Goal: Information Seeking & Learning: Learn about a topic

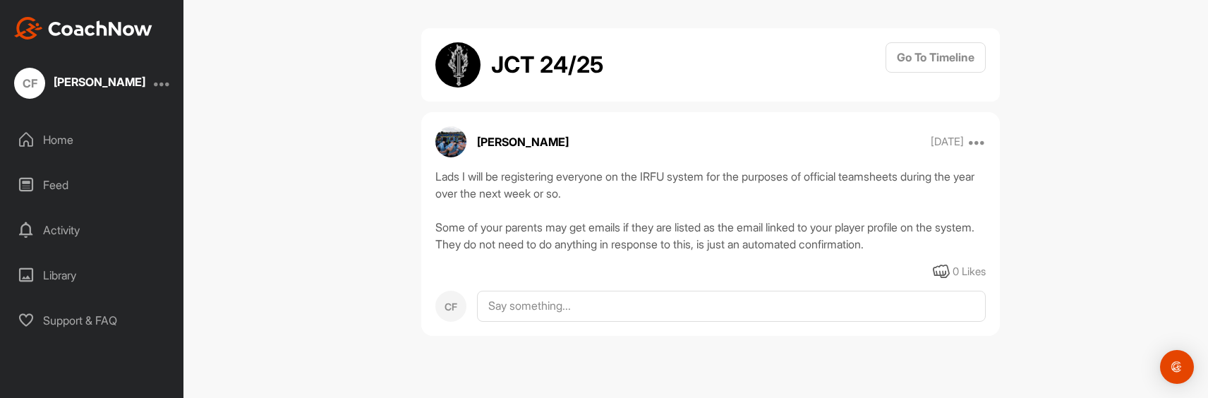
click at [65, 179] on div "Feed" at bounding box center [92, 184] width 169 height 35
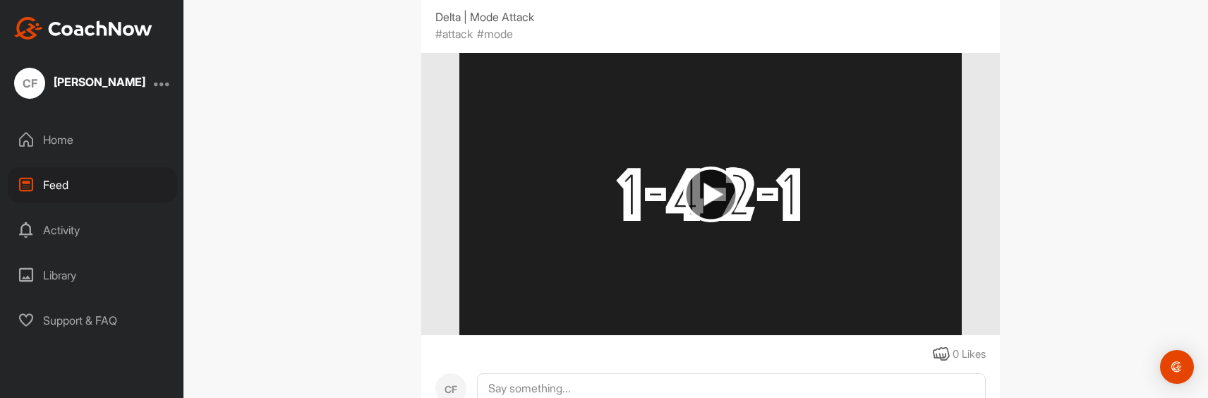
scroll to position [706, 0]
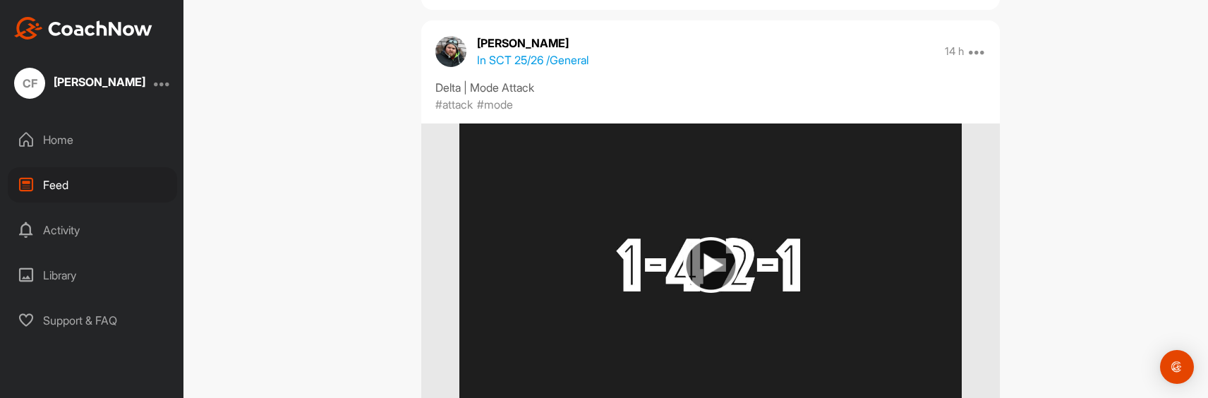
click at [704, 263] on img at bounding box center [711, 265] width 56 height 56
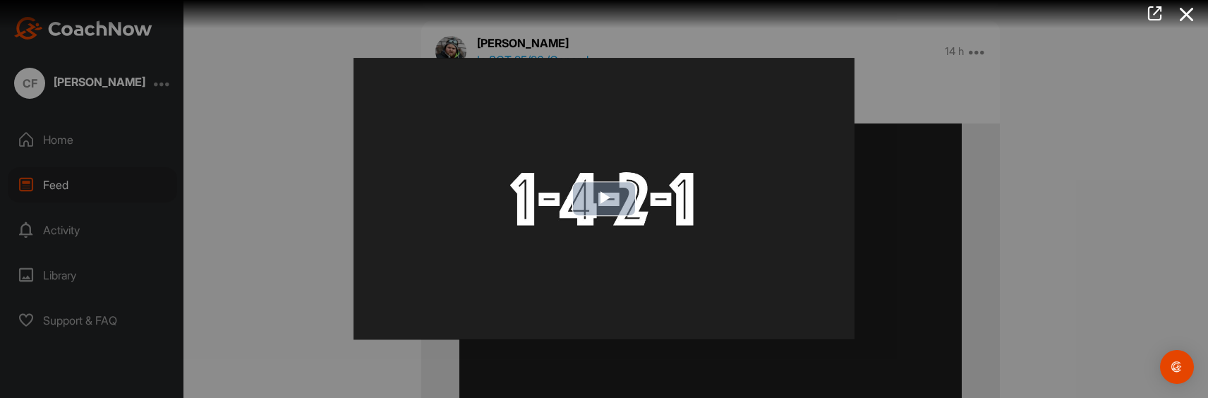
click at [604, 199] on span "Video Player" at bounding box center [604, 199] width 0 height 0
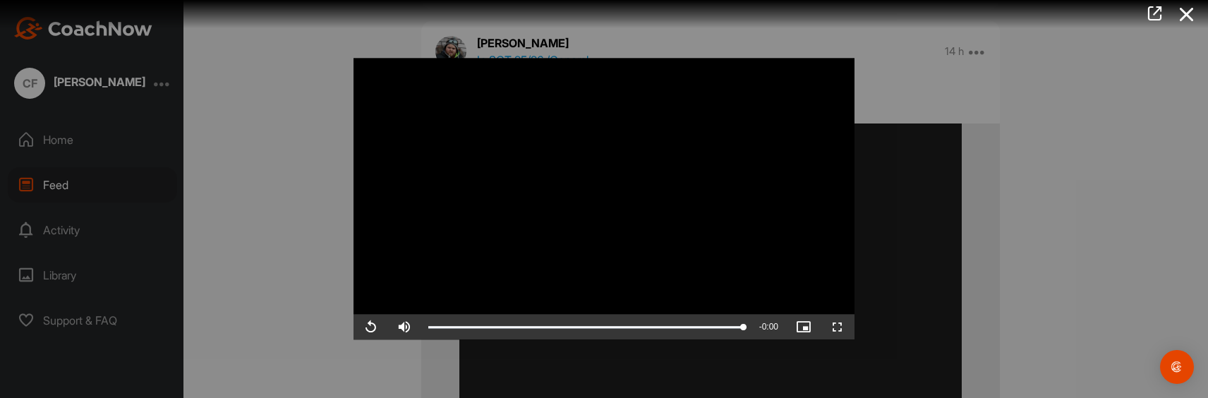
click at [995, 63] on div at bounding box center [604, 199] width 1208 height 398
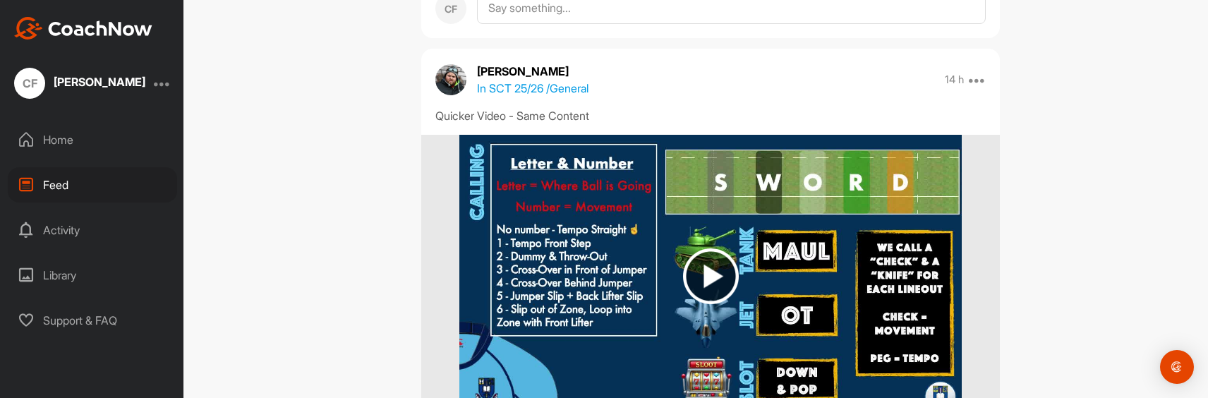
scroll to position [1199, 0]
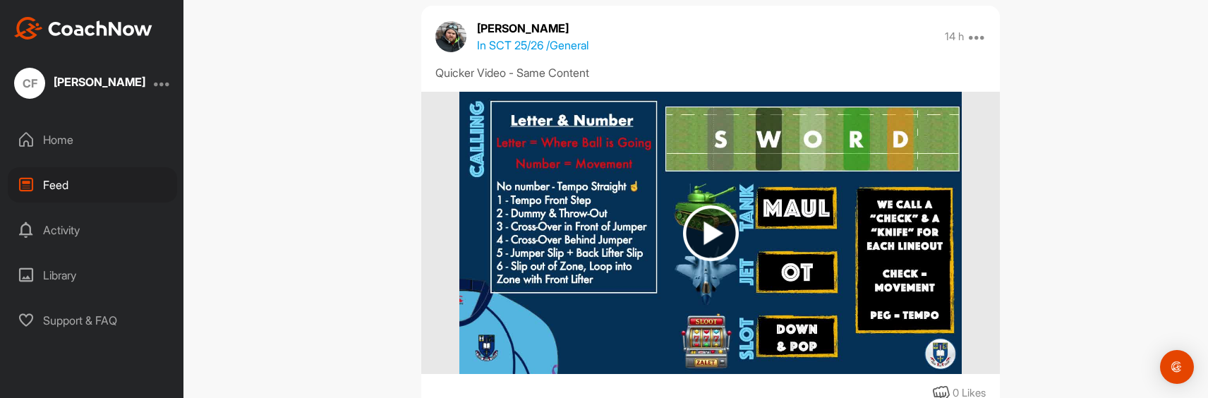
click at [707, 231] on img at bounding box center [711, 233] width 56 height 56
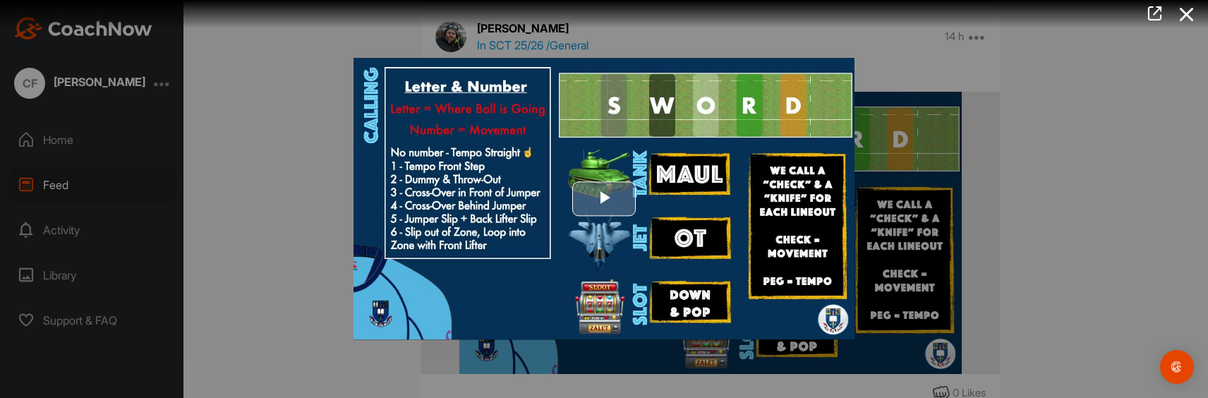
click at [604, 199] on span "Video Player" at bounding box center [604, 199] width 0 height 0
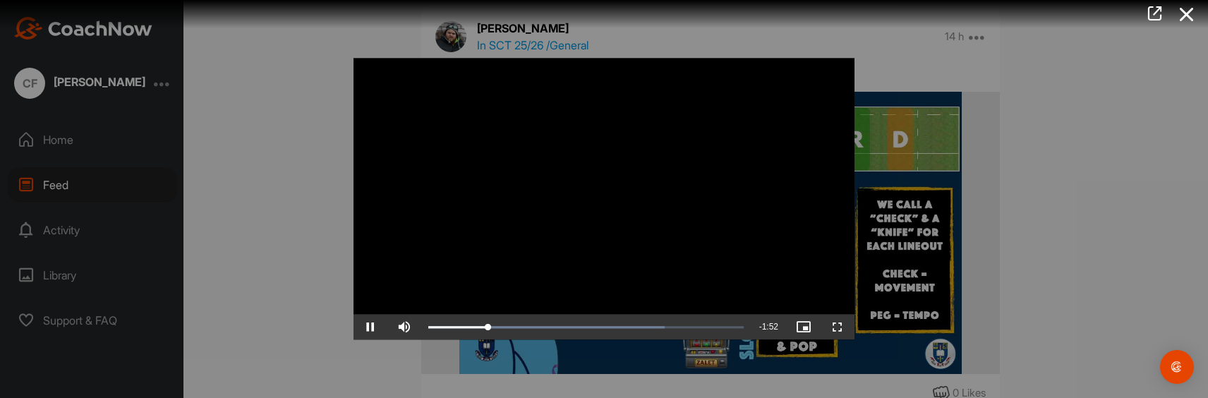
click at [301, 131] on div at bounding box center [604, 199] width 1208 height 398
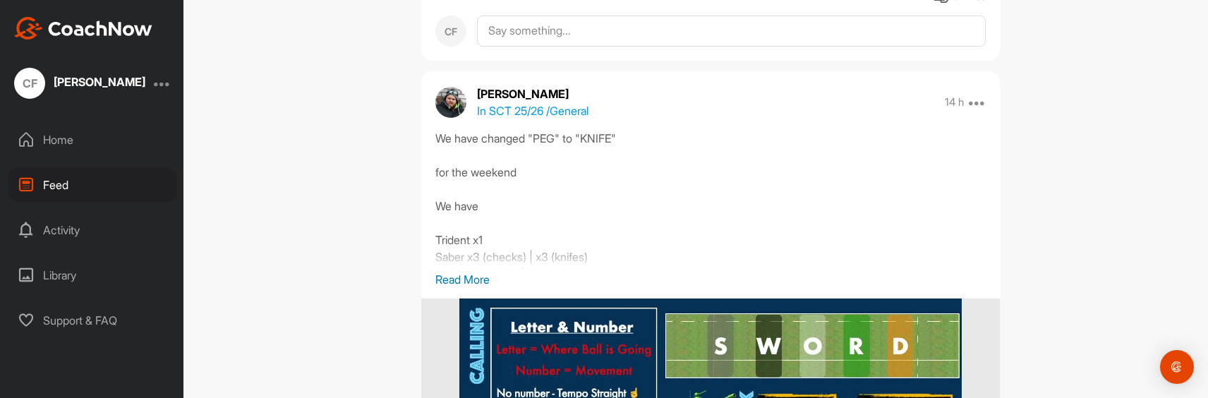
scroll to position [1623, 0]
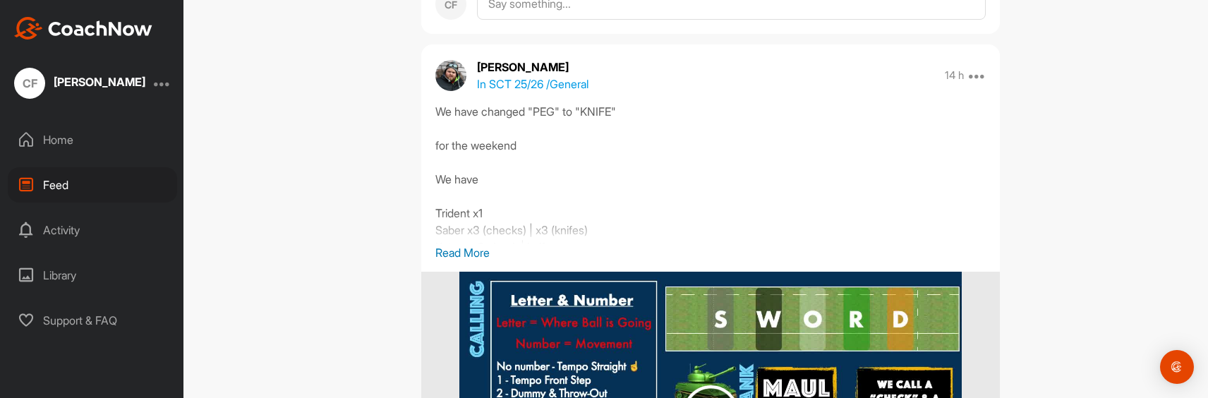
click at [460, 251] on p "Read More" at bounding box center [710, 252] width 550 height 17
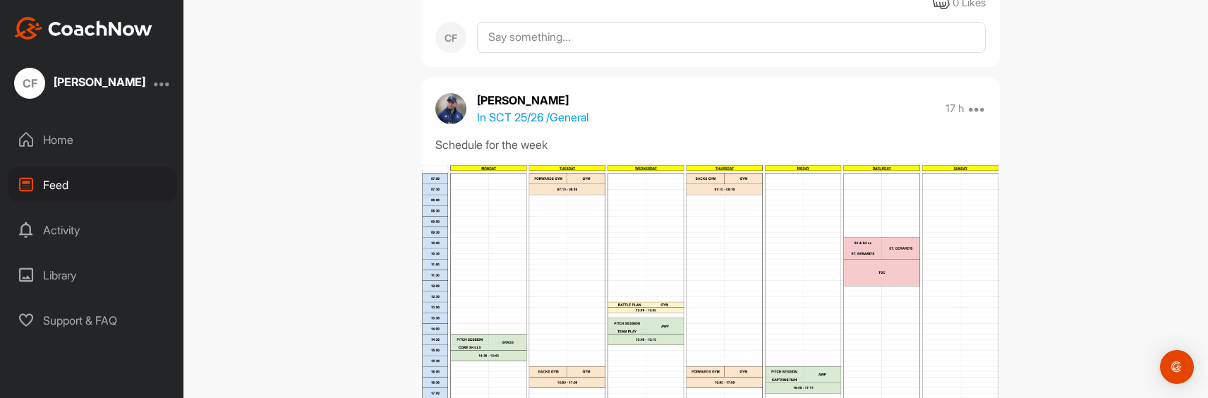
scroll to position [2258, 0]
